Goal: Task Accomplishment & Management: Use online tool/utility

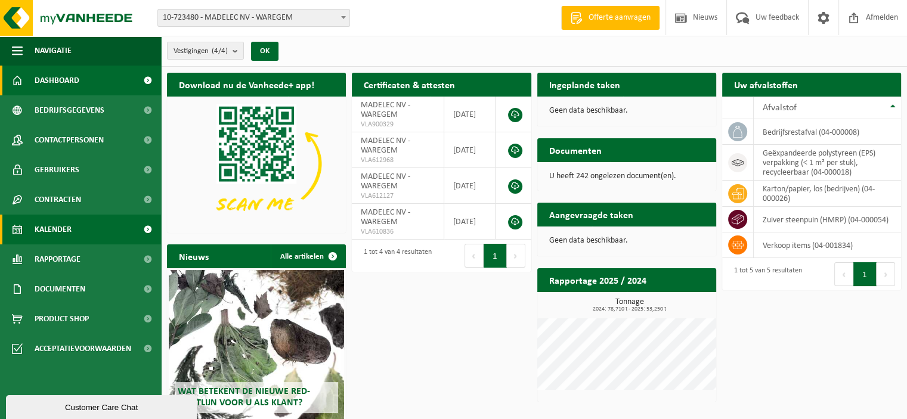
click at [43, 231] on span "Kalender" at bounding box center [53, 230] width 37 height 30
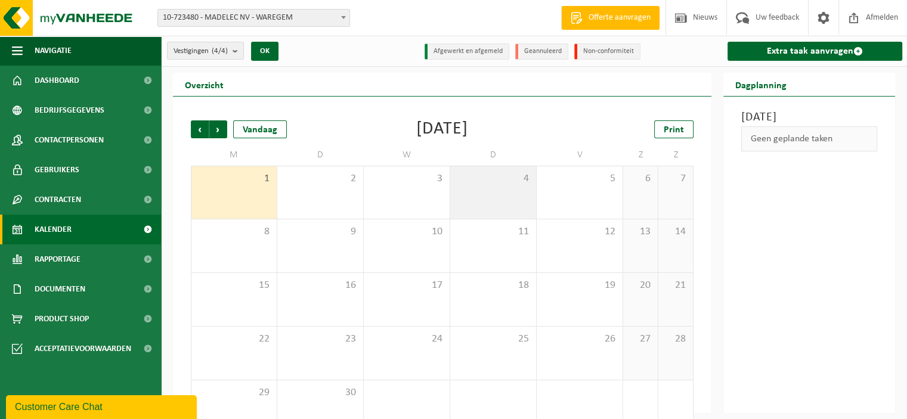
click at [502, 186] on div "4" at bounding box center [493, 192] width 86 height 53
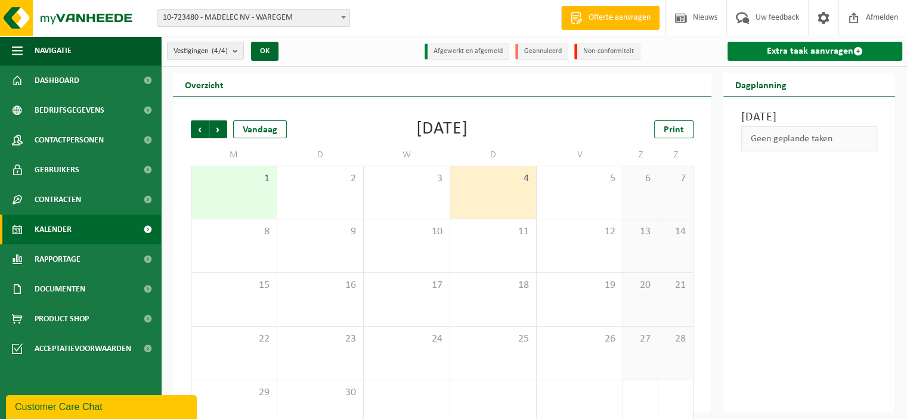
click at [797, 46] on link "Extra taak aanvragen" at bounding box center [815, 51] width 175 height 19
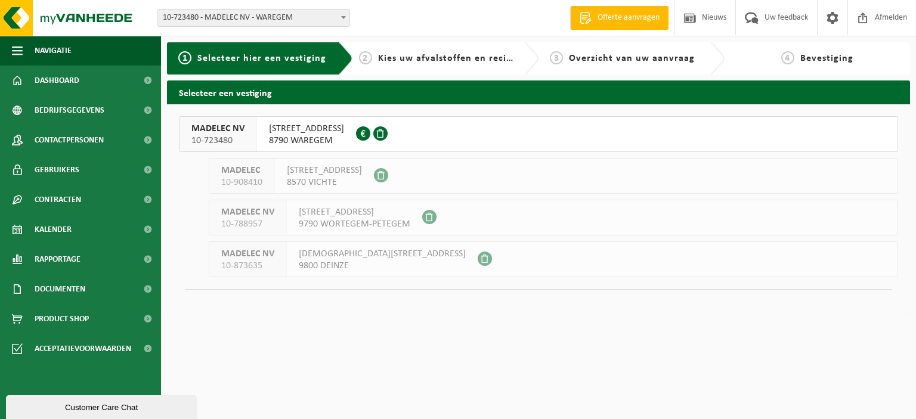
click at [282, 118] on div "[STREET_ADDRESS] 0405.428.326" at bounding box center [306, 134] width 99 height 35
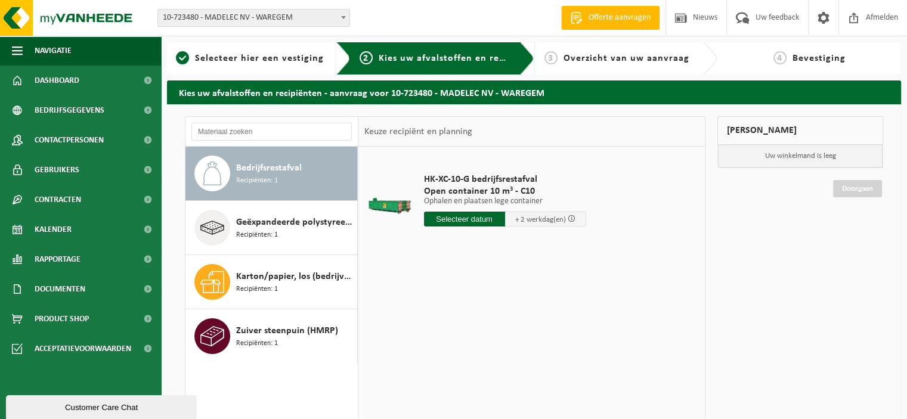
click at [447, 217] on input "text" at bounding box center [464, 219] width 81 height 15
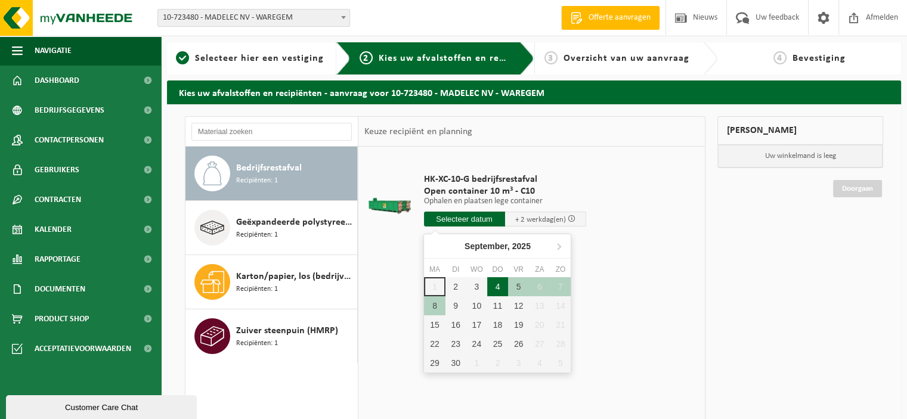
click at [493, 286] on div "4" at bounding box center [497, 286] width 21 height 19
type input "Van 2025-09-04"
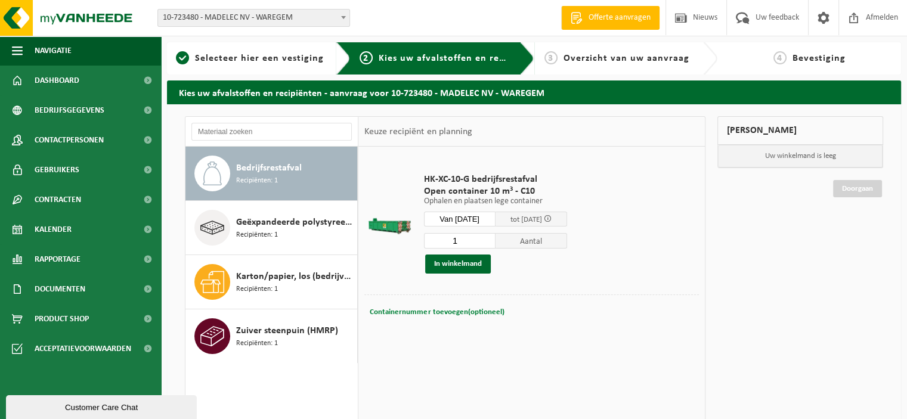
drag, startPoint x: 440, startPoint y: 302, endPoint x: 439, endPoint y: 310, distance: 7.2
click at [440, 303] on div "Containernummer toevoegen(optioneel) Annuleren" at bounding box center [532, 312] width 335 height 35
click at [439, 310] on span "Containernummer toevoegen(optioneel)" at bounding box center [437, 312] width 134 height 8
click at [435, 312] on input "text" at bounding box center [492, 312] width 161 height 16
type input "c10-756"
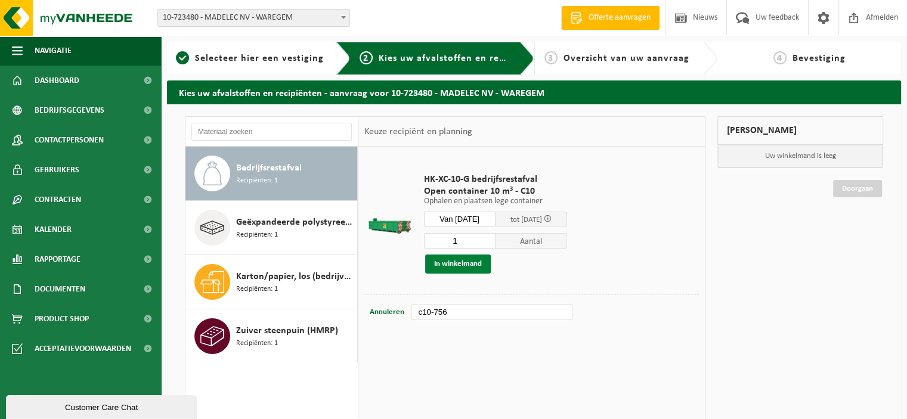
click at [453, 264] on button "In winkelmand" at bounding box center [458, 264] width 66 height 19
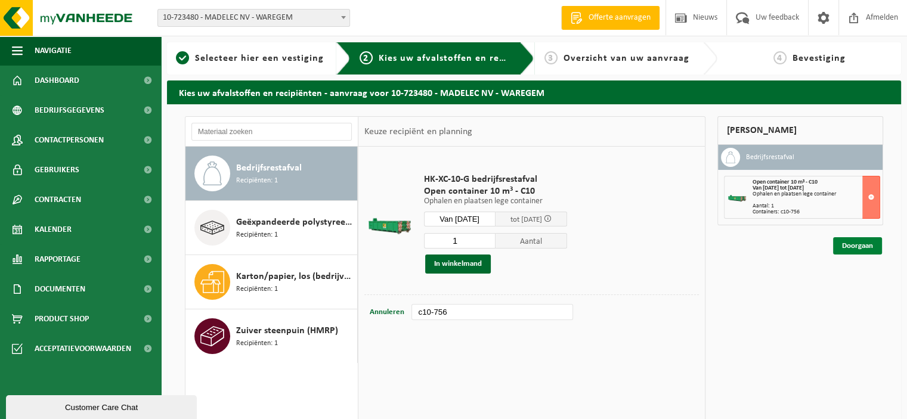
click at [859, 243] on link "Doorgaan" at bounding box center [858, 245] width 49 height 17
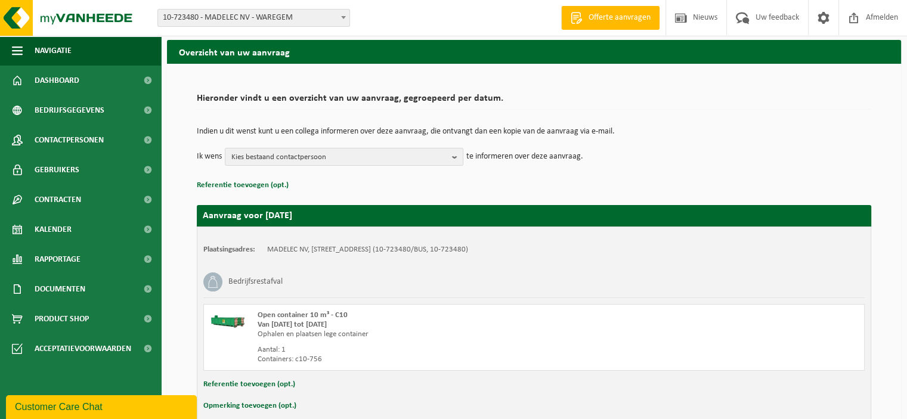
scroll to position [101, 0]
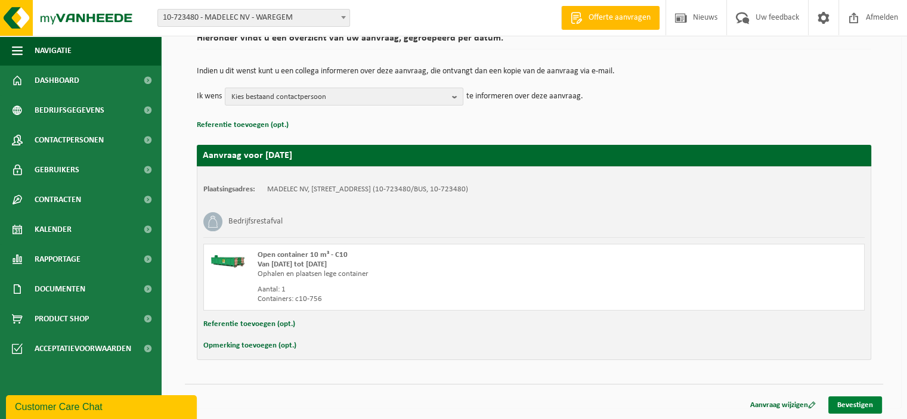
click at [852, 402] on link "Bevestigen" at bounding box center [856, 405] width 54 height 17
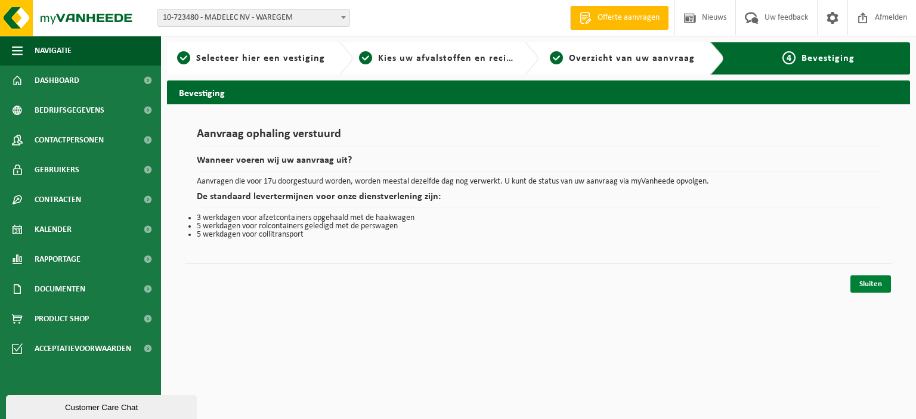
click at [868, 283] on link "Sluiten" at bounding box center [871, 284] width 41 height 17
